Goal: Task Accomplishment & Management: Complete application form

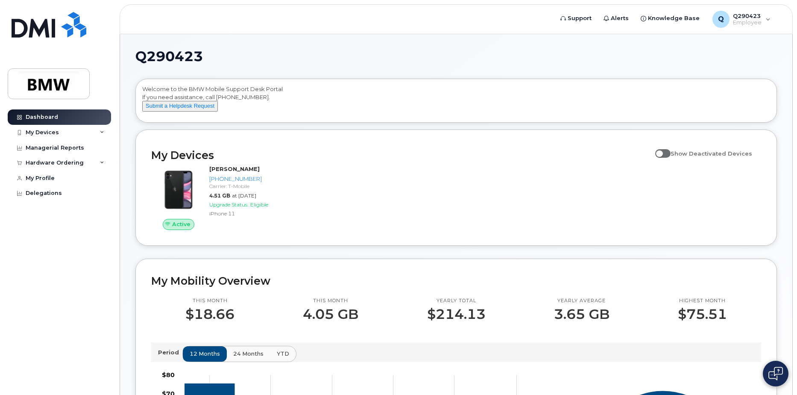
scroll to position [43, 0]
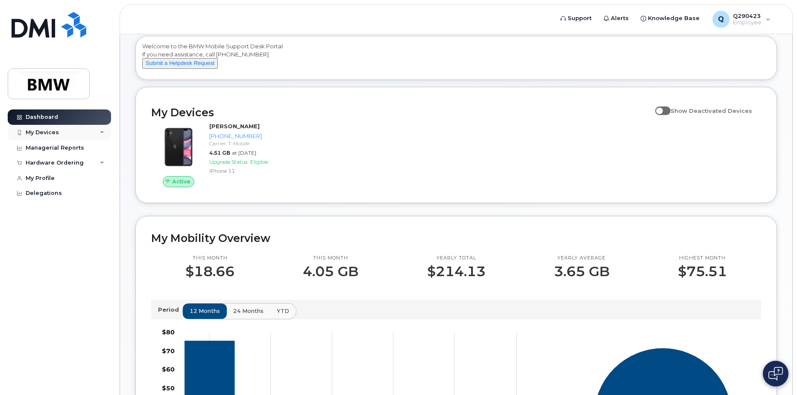
click at [102, 129] on div "My Devices" at bounding box center [59, 132] width 103 height 15
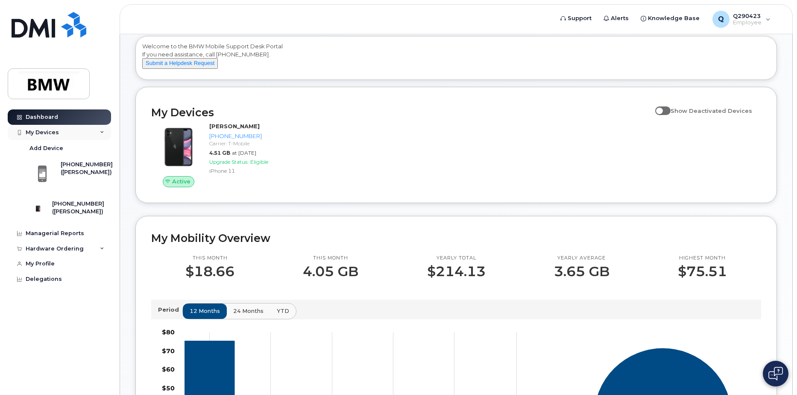
click at [100, 129] on div "My Devices" at bounding box center [59, 132] width 103 height 15
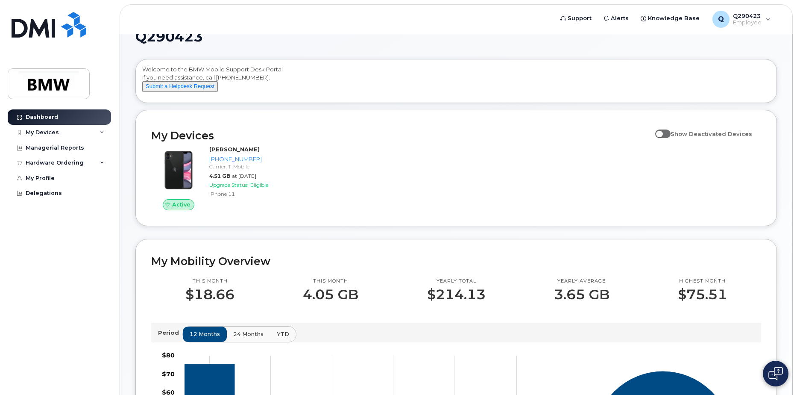
scroll to position [0, 0]
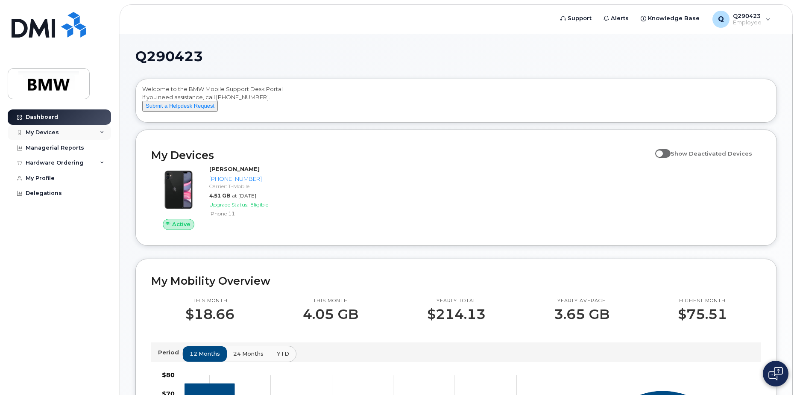
click at [94, 129] on div "My Devices" at bounding box center [59, 132] width 103 height 15
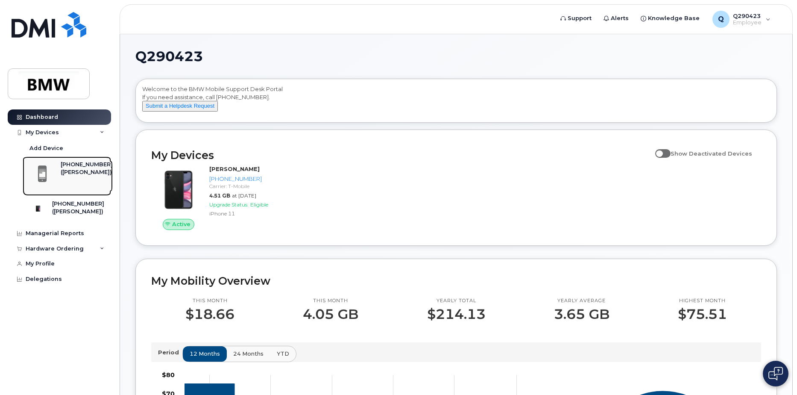
click at [78, 169] on div "([PERSON_NAME])" at bounding box center [87, 172] width 52 height 8
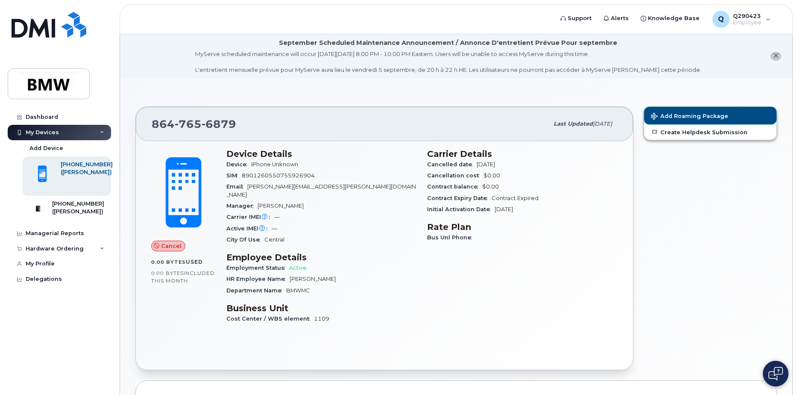
click at [717, 113] on span "Add Roaming Package" at bounding box center [689, 117] width 77 height 8
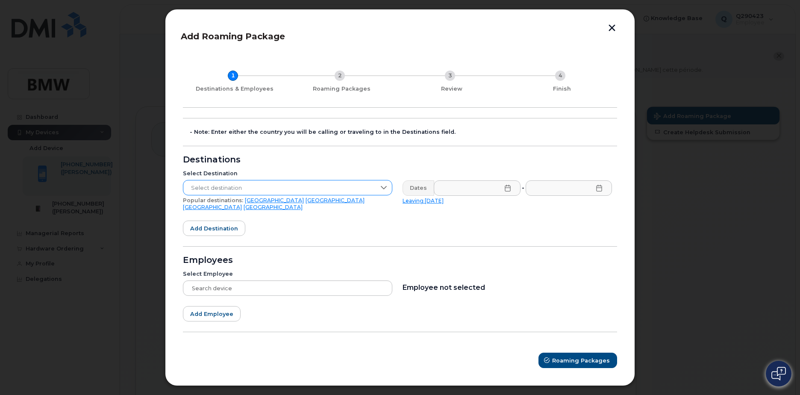
click at [382, 189] on icon at bounding box center [383, 187] width 7 height 7
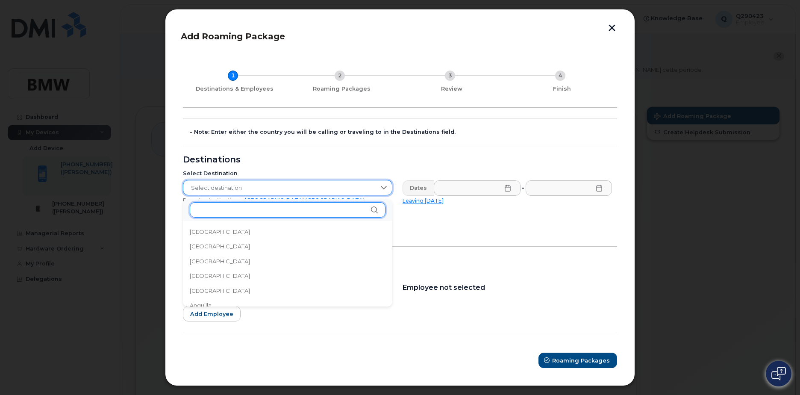
click at [292, 213] on input "text" at bounding box center [288, 209] width 196 height 15
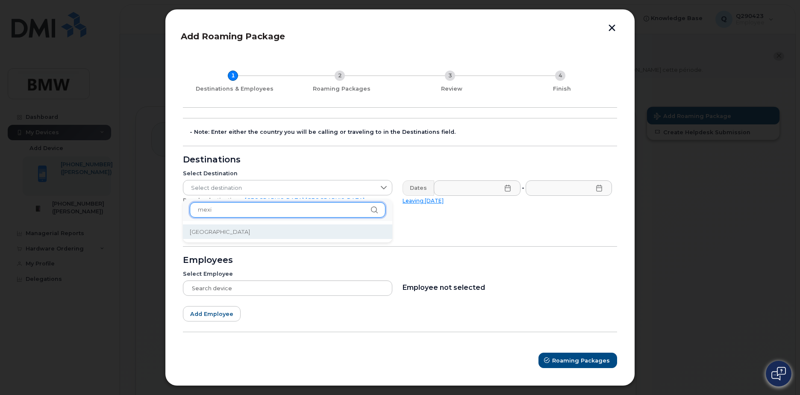
type input "mexi"
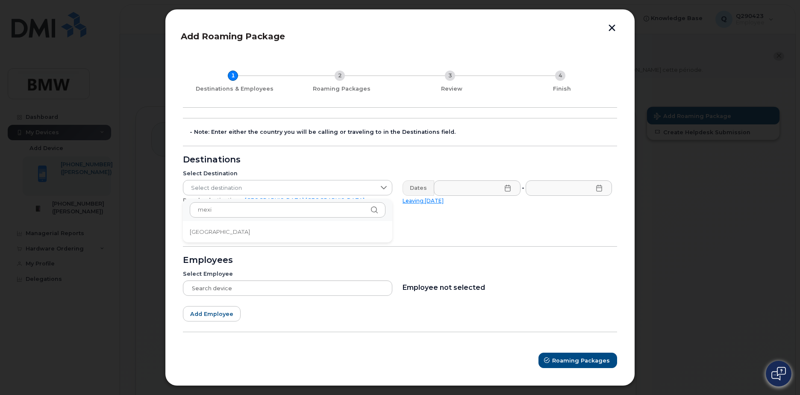
click at [216, 231] on li "[GEOGRAPHIC_DATA]" at bounding box center [287, 231] width 209 height 15
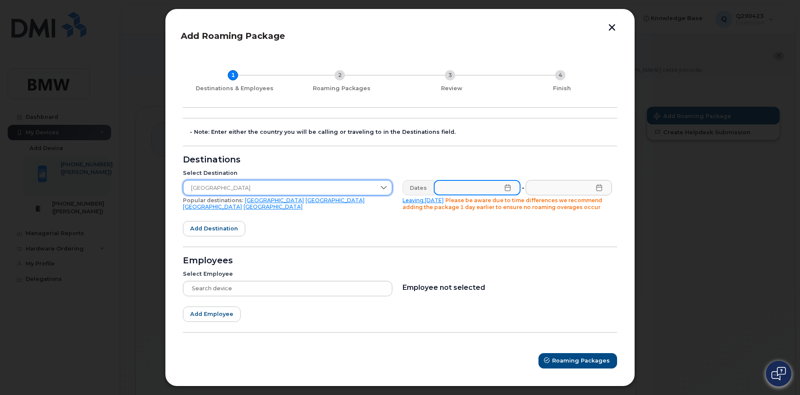
click at [484, 189] on input "text" at bounding box center [477, 187] width 87 height 15
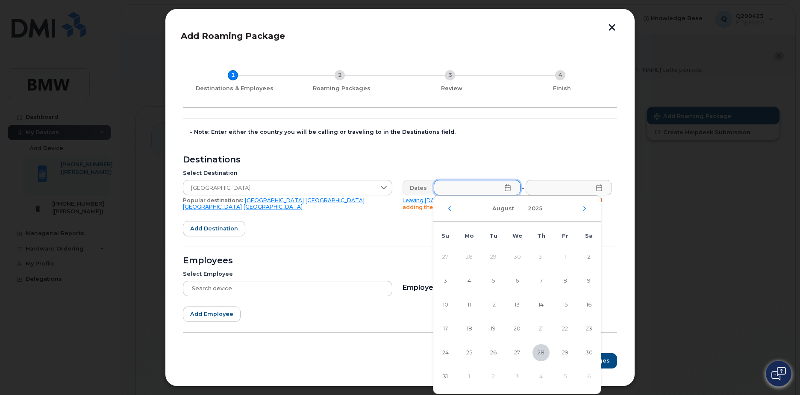
click at [467, 374] on td "1" at bounding box center [469, 376] width 24 height 24
click at [469, 376] on td "1" at bounding box center [469, 376] width 24 height 24
click at [588, 209] on div "[DATE]" at bounding box center [516, 209] width 167 height 26
click at [584, 210] on icon "Next Month" at bounding box center [584, 208] width 3 height 4
click at [468, 258] on span "1" at bounding box center [468, 256] width 17 height 17
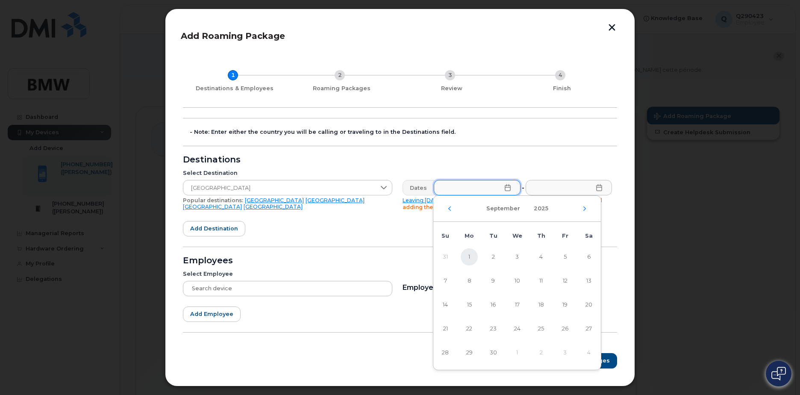
type input "[DATE]"
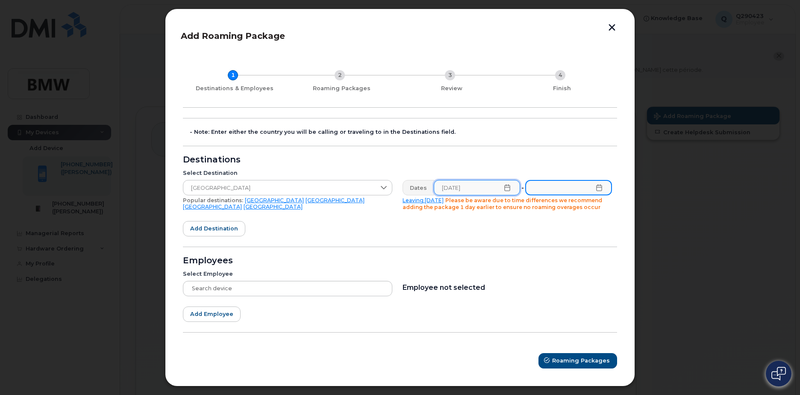
click at [567, 187] on input "text" at bounding box center [568, 187] width 87 height 15
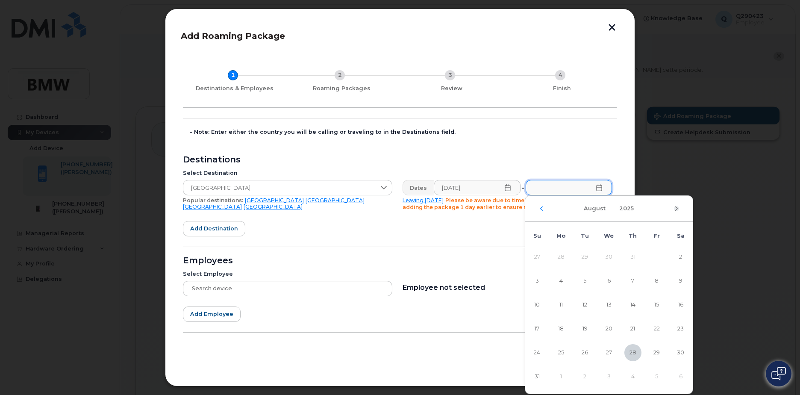
click at [677, 208] on icon "Next Month" at bounding box center [676, 208] width 3 height 4
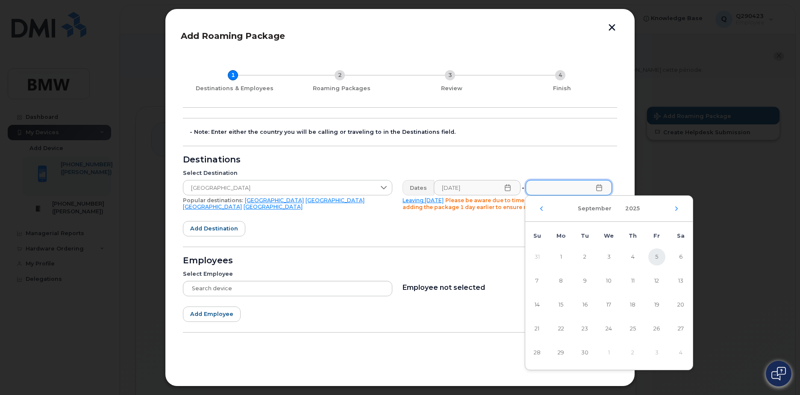
drag, startPoint x: 652, startPoint y: 256, endPoint x: 651, endPoint y: 252, distance: 4.4
click at [653, 256] on span "5" at bounding box center [656, 256] width 17 height 17
type input "[DATE]"
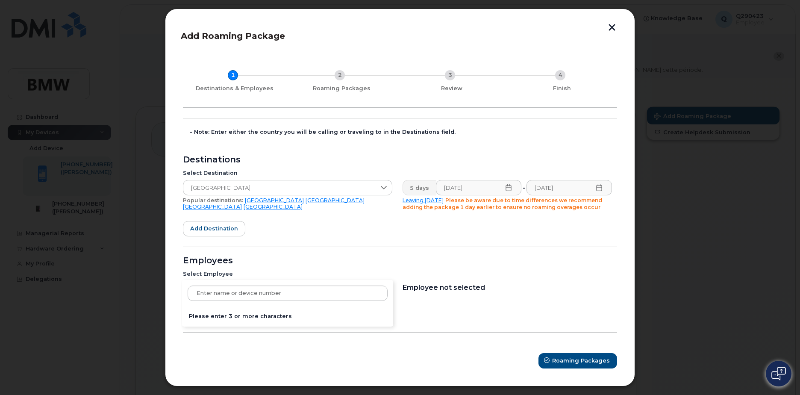
click at [272, 287] on div "Please enter 3 or more characters" at bounding box center [287, 288] width 209 height 15
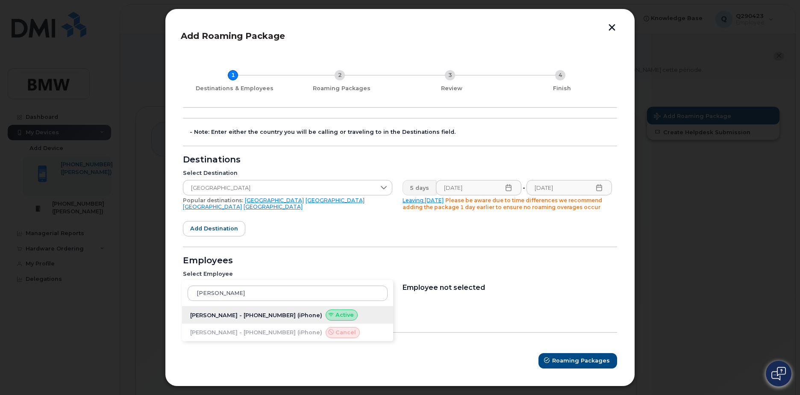
type input "[PERSON_NAME]"
click at [335, 312] on span "Active" at bounding box center [344, 315] width 18 height 8
click at [269, 316] on span "[PERSON_NAME] - [PHONE_NUMBER]" at bounding box center [242, 315] width 105 height 6
type input "[PERSON_NAME] - [PHONE_NUMBER]"
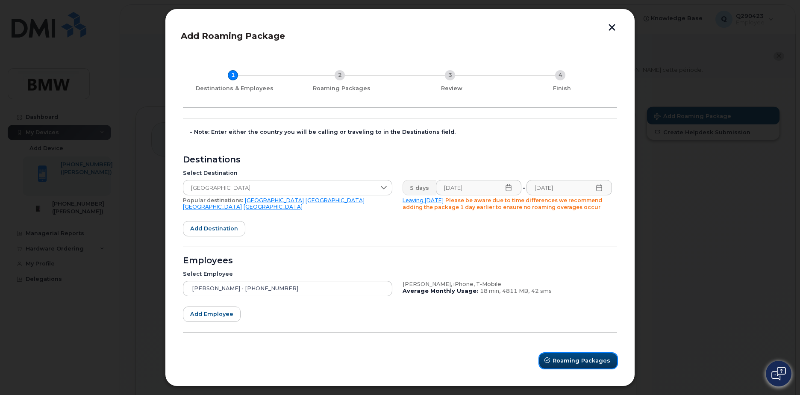
click at [582, 362] on span "Roaming Packages" at bounding box center [581, 360] width 58 height 8
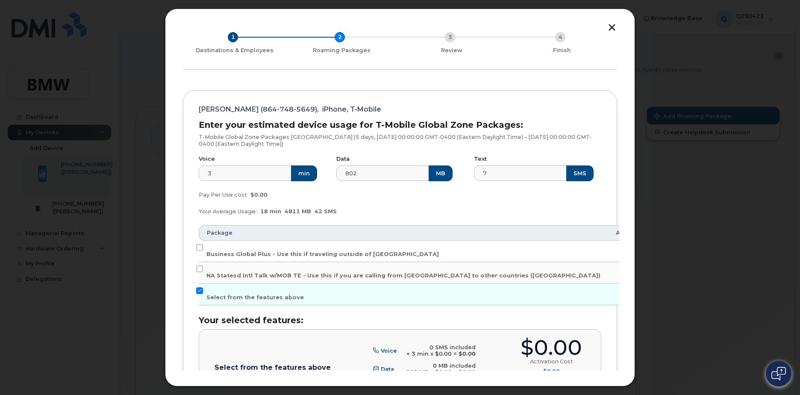
scroll to position [43, 0]
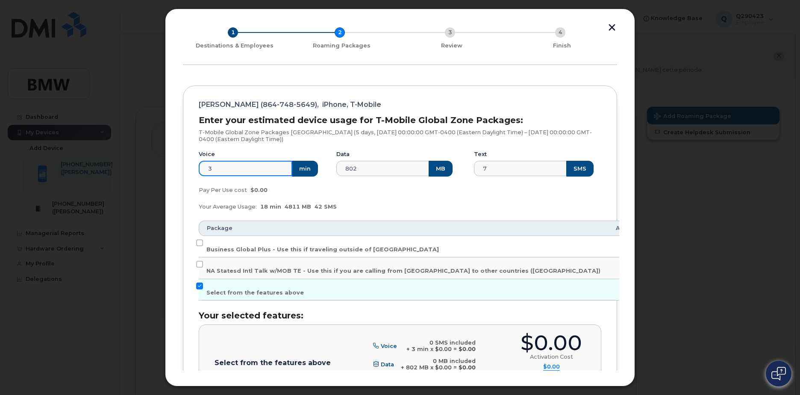
click at [218, 170] on input "3" at bounding box center [246, 168] width 94 height 15
drag, startPoint x: 227, startPoint y: 167, endPoint x: 178, endPoint y: 158, distance: 49.9
click at [178, 158] on div "Add Roaming Package 1 Destinations & Employees 2 Roaming Packages 3 Review 4 Fi…" at bounding box center [400, 198] width 470 height 378
type input "120"
click at [382, 200] on div "Your Average Usage: 18 min 4811 MB 42 SMS" at bounding box center [399, 206] width 413 height 17
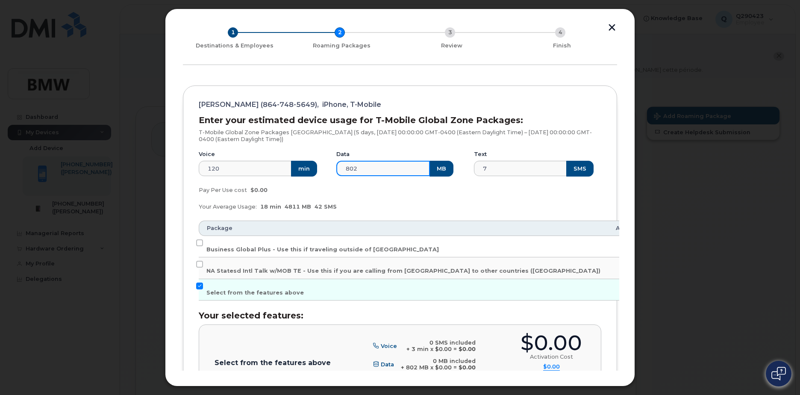
click at [389, 167] on input "802" at bounding box center [383, 168] width 94 height 15
drag, startPoint x: 372, startPoint y: 167, endPoint x: 295, endPoint y: 168, distance: 77.3
click at [295, 168] on div "Voice 120 min Data 802 MB Text 7 SMS" at bounding box center [399, 163] width 413 height 36
type input "3"
type input "3000"
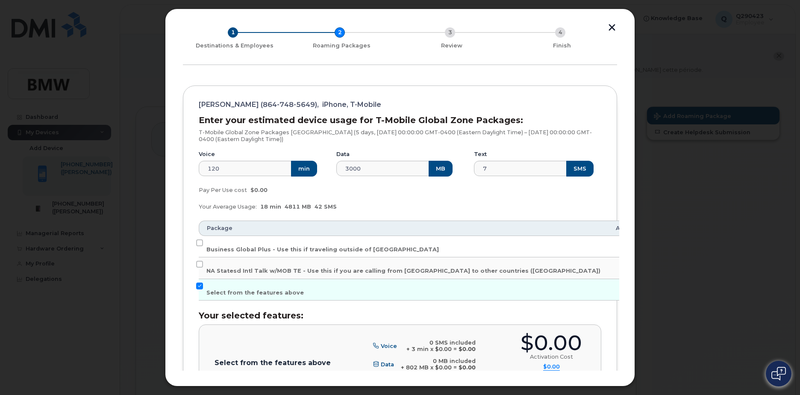
click at [453, 191] on div "Pay Per Use cost $0.00" at bounding box center [399, 190] width 413 height 17
drag, startPoint x: 478, startPoint y: 172, endPoint x: 457, endPoint y: 175, distance: 21.6
click at [457, 175] on div "Voice 120 min Data 3000 MB Text 7 SMS" at bounding box center [399, 163] width 413 height 36
type input "10"
click at [413, 194] on div "Pay Per Use cost $0.00" at bounding box center [399, 190] width 413 height 17
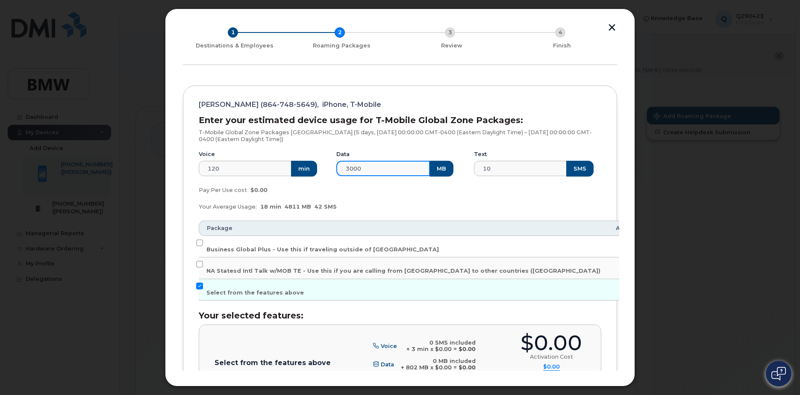
drag, startPoint x: 373, startPoint y: 169, endPoint x: 305, endPoint y: 169, distance: 67.9
click at [309, 170] on div "Voice 120 min Data 3000 MB Text 10 SMS" at bounding box center [399, 163] width 413 height 36
type input "5000"
click at [431, 202] on div "Your Average Usage: 18 min 4811 MB 42 SMS" at bounding box center [399, 206] width 413 height 17
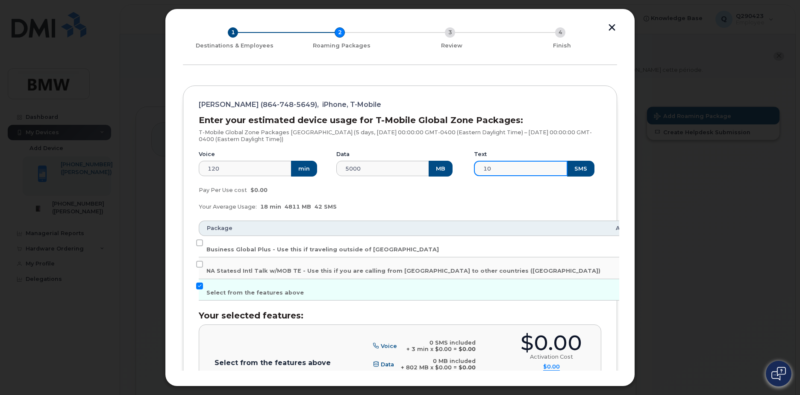
drag, startPoint x: 502, startPoint y: 169, endPoint x: 437, endPoint y: 168, distance: 64.5
click at [442, 167] on div "Voice 120 min Data 5000 MB Text 10 SMS" at bounding box center [399, 163] width 413 height 36
type input "50"
click at [425, 192] on div "Pay Per Use cost $0.00" at bounding box center [399, 190] width 413 height 17
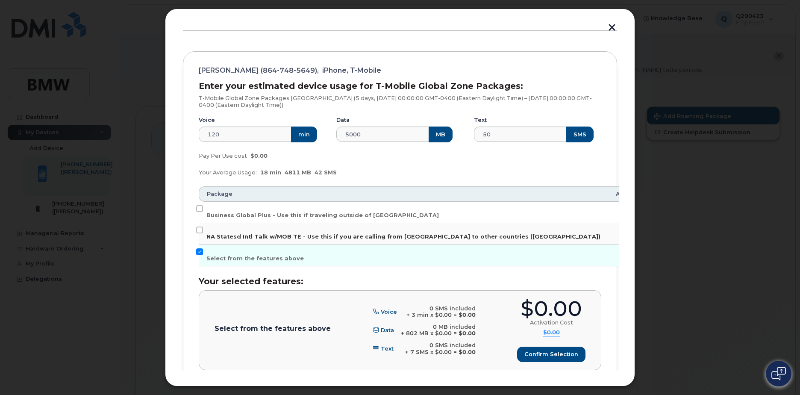
scroll to position [128, 0]
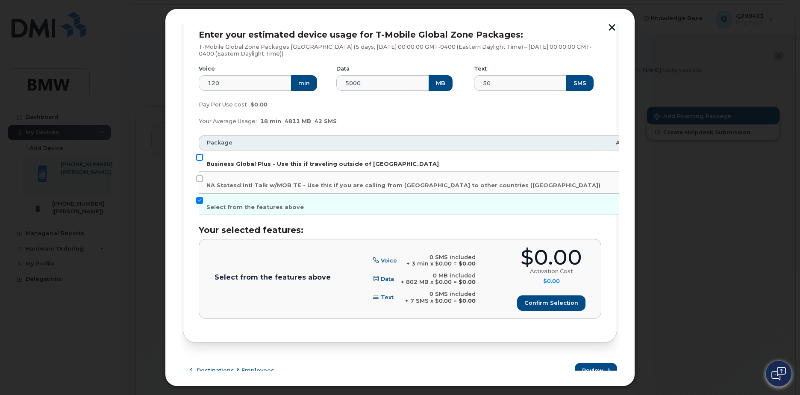
click at [201, 158] on input "Business Global Plus - Use this if traveling outside of [GEOGRAPHIC_DATA]" at bounding box center [199, 157] width 7 height 7
checkbox input "true"
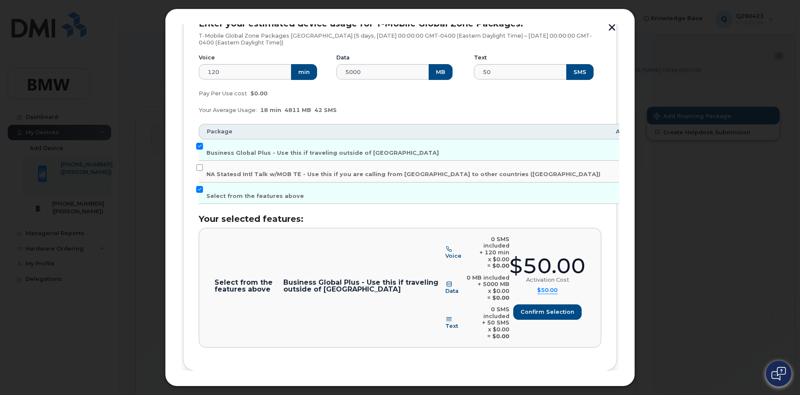
scroll to position [144, 0]
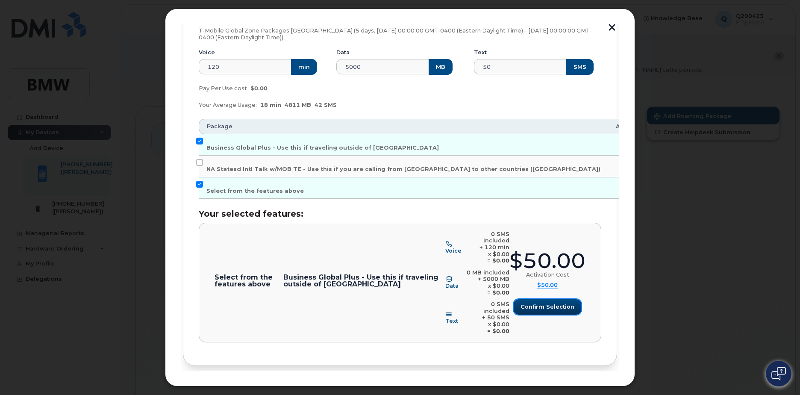
click at [565, 302] on span "Confirm selection" at bounding box center [547, 306] width 54 height 8
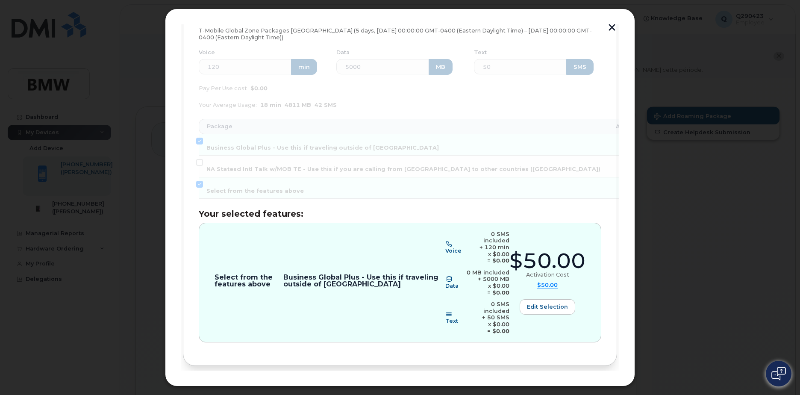
click at [598, 390] on span "Review" at bounding box center [592, 394] width 21 height 8
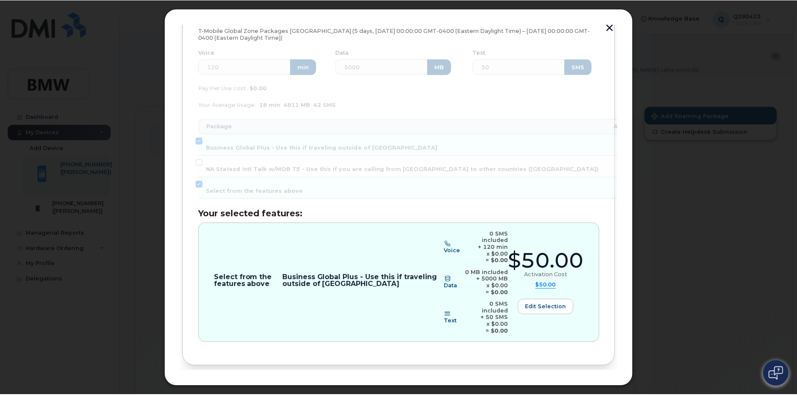
scroll to position [0, 0]
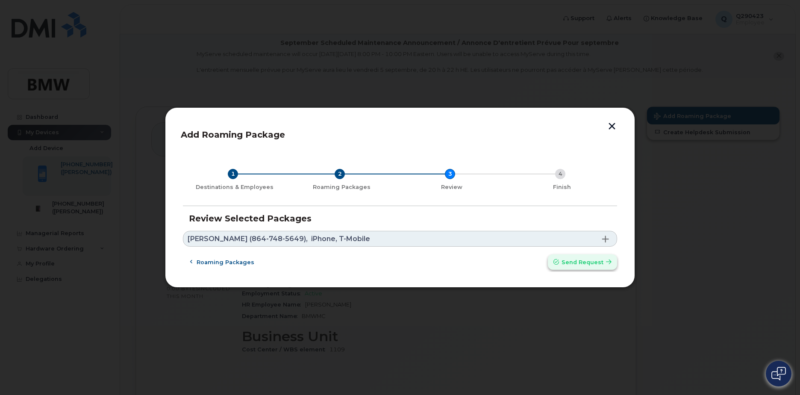
click at [589, 261] on span "Send request" at bounding box center [582, 262] width 42 height 8
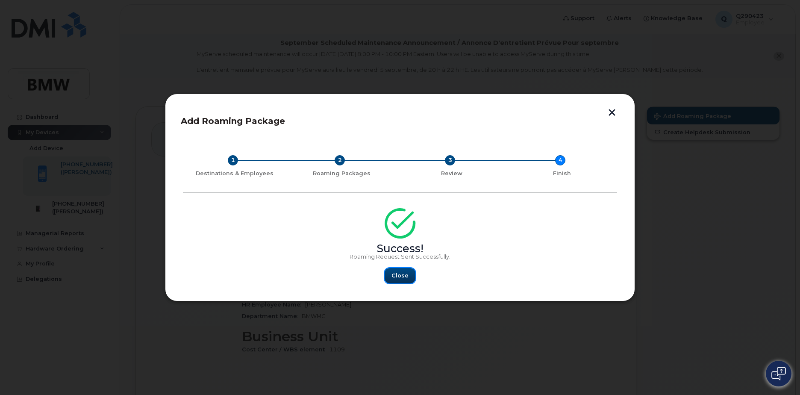
click at [400, 277] on span "Close" at bounding box center [399, 275] width 17 height 8
